Goal: Task Accomplishment & Management: Use online tool/utility

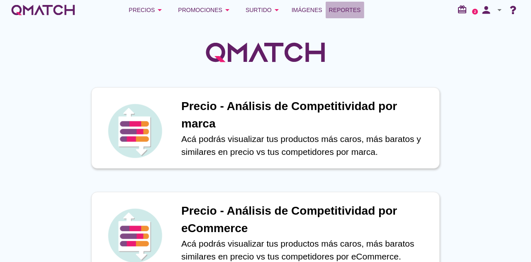
click at [348, 10] on span "Reportes" at bounding box center [345, 10] width 32 height 10
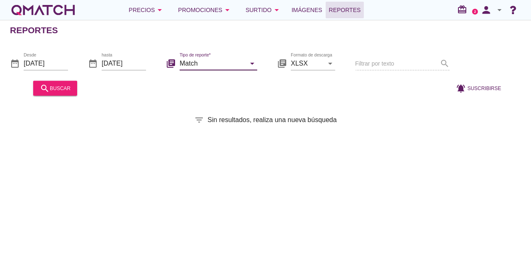
click at [208, 63] on input "Match" at bounding box center [213, 62] width 66 height 13
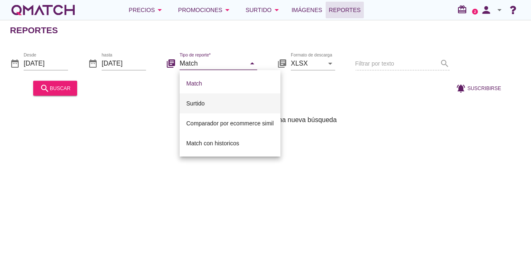
click at [213, 99] on div "Surtido" at bounding box center [230, 103] width 88 height 10
type input "Surtido"
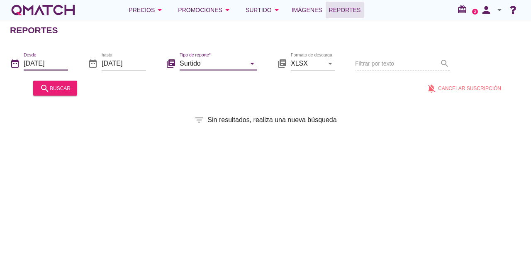
click at [61, 65] on input "[DATE]" at bounding box center [46, 62] width 44 height 13
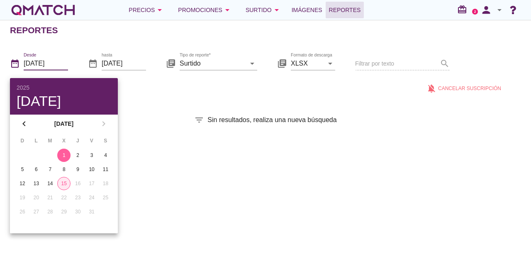
click at [63, 182] on div "15" at bounding box center [64, 183] width 12 height 7
type input "[DATE]"
click at [153, 103] on div "Reportes date_range Desde [DATE] date_range hasta [DATE] library_books Tipo de …" at bounding box center [265, 141] width 531 height 242
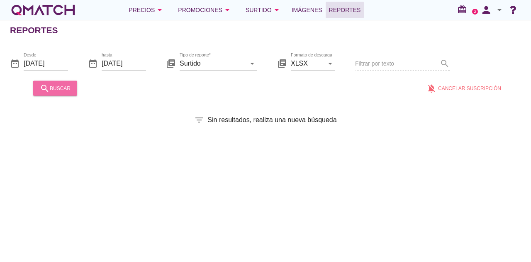
click at [61, 88] on div "search buscar" at bounding box center [55, 88] width 31 height 10
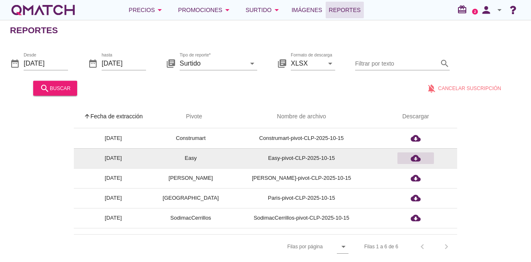
click at [419, 159] on icon "cloud_download" at bounding box center [416, 158] width 10 height 10
